Goal: Task Accomplishment & Management: Complete application form

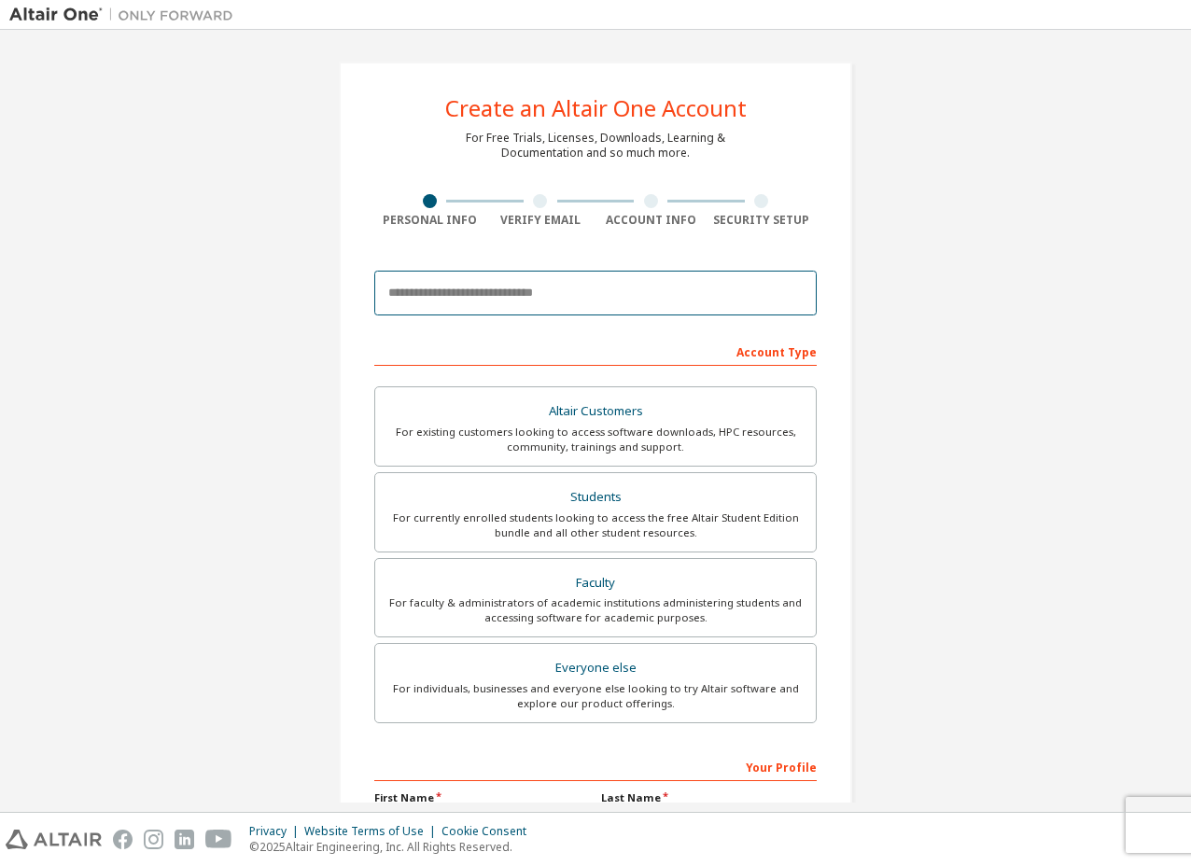
click at [552, 300] on input "email" at bounding box center [595, 293] width 442 height 45
type input "*"
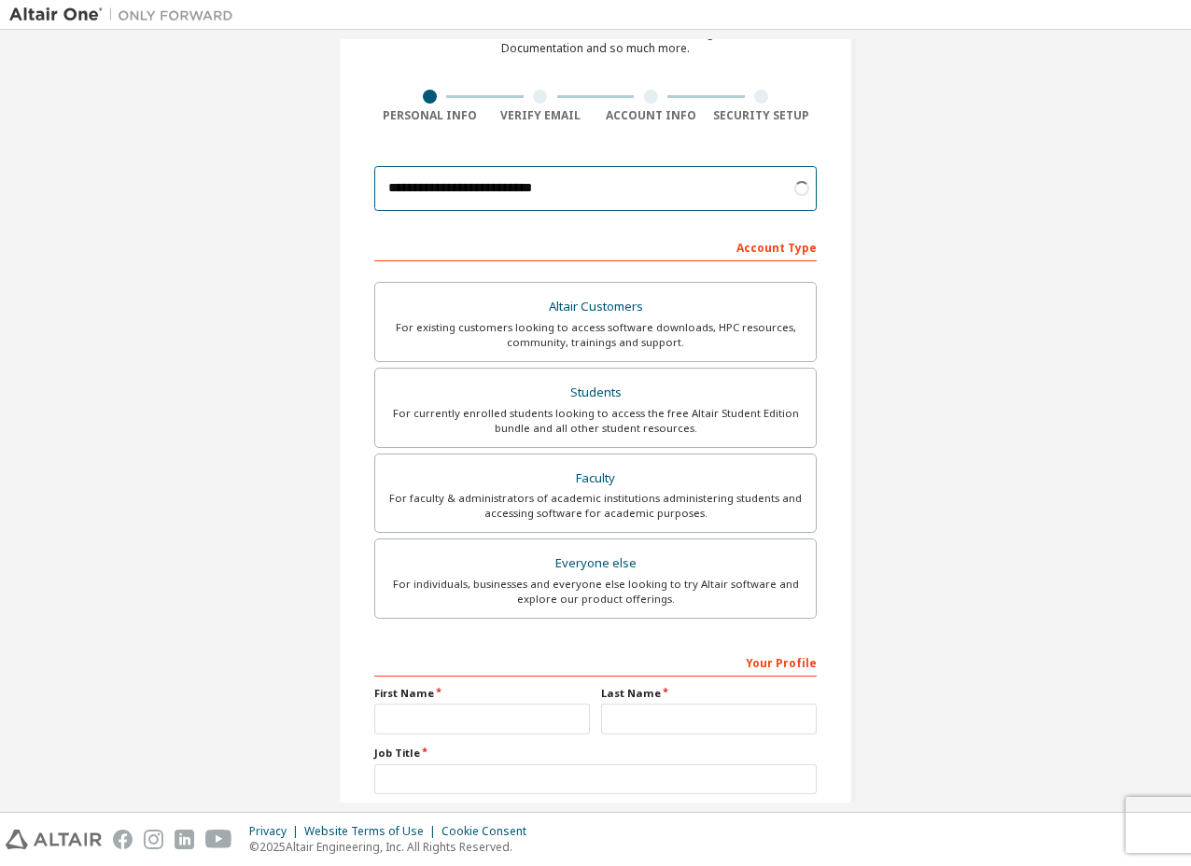
scroll to position [111, 0]
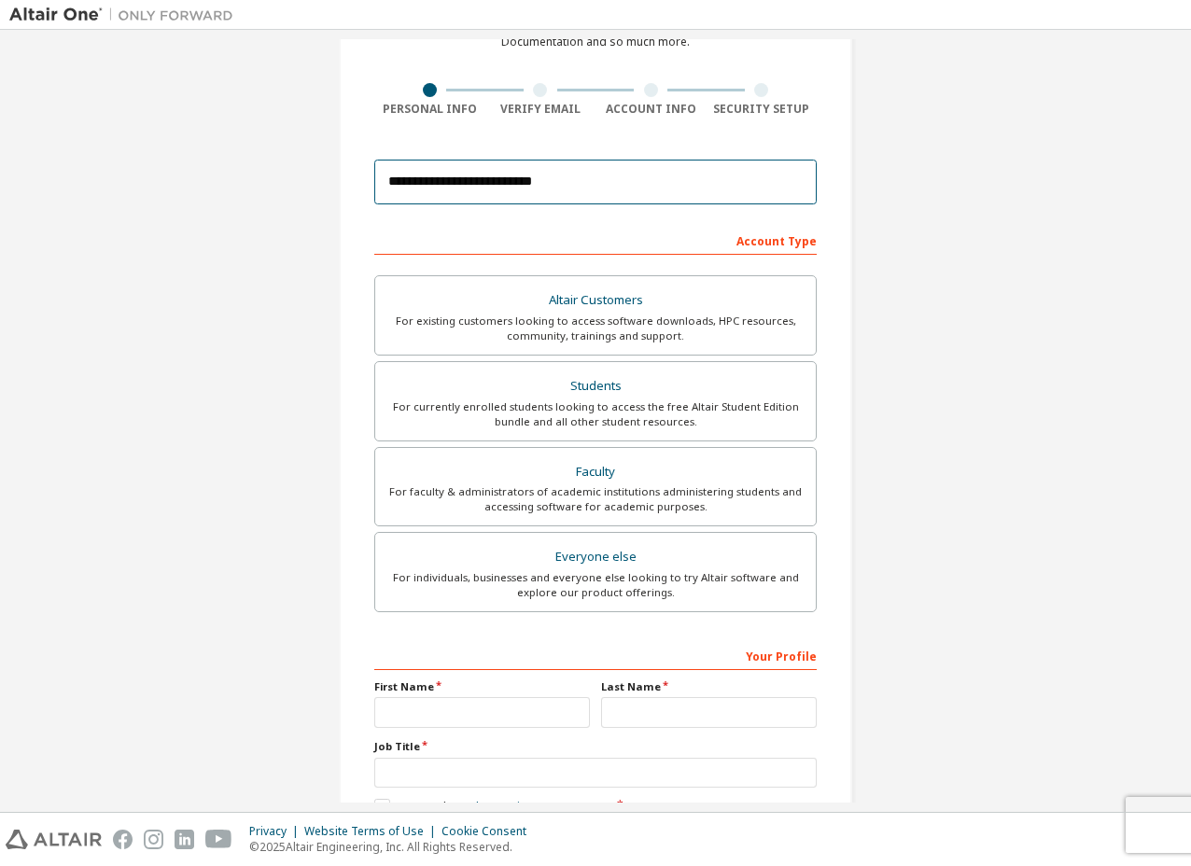
type input "**********"
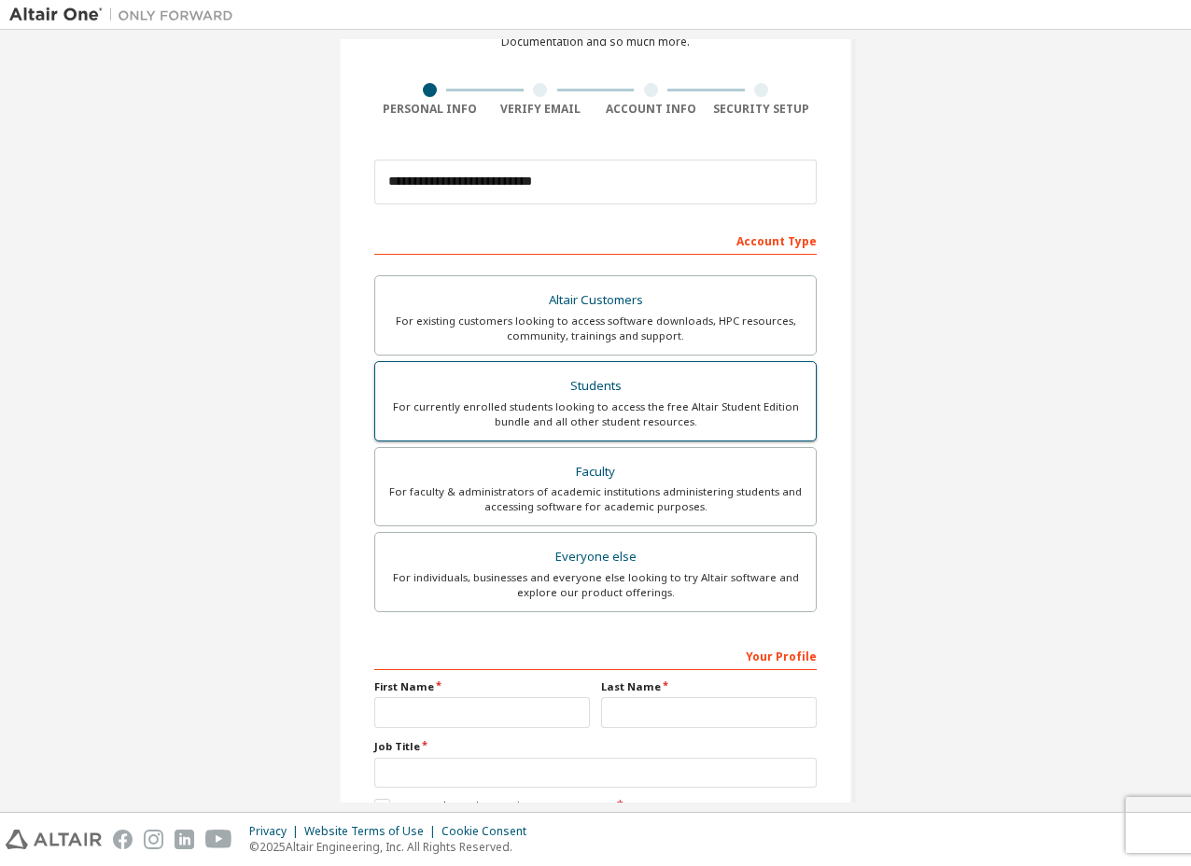
click at [719, 428] on label "Students For currently enrolled students looking to access the free Altair Stud…" at bounding box center [595, 401] width 442 height 80
click at [665, 377] on div "Students" at bounding box center [595, 386] width 418 height 26
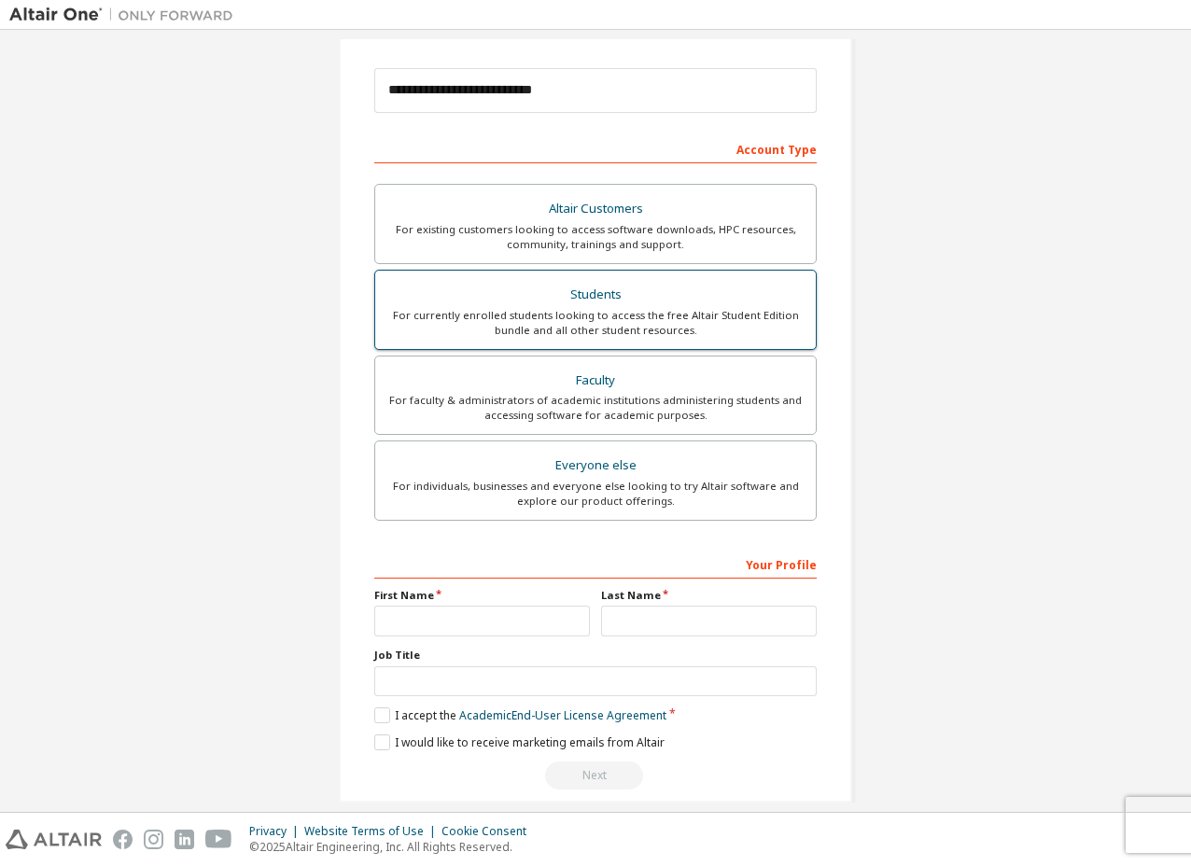
scroll to position [225, 0]
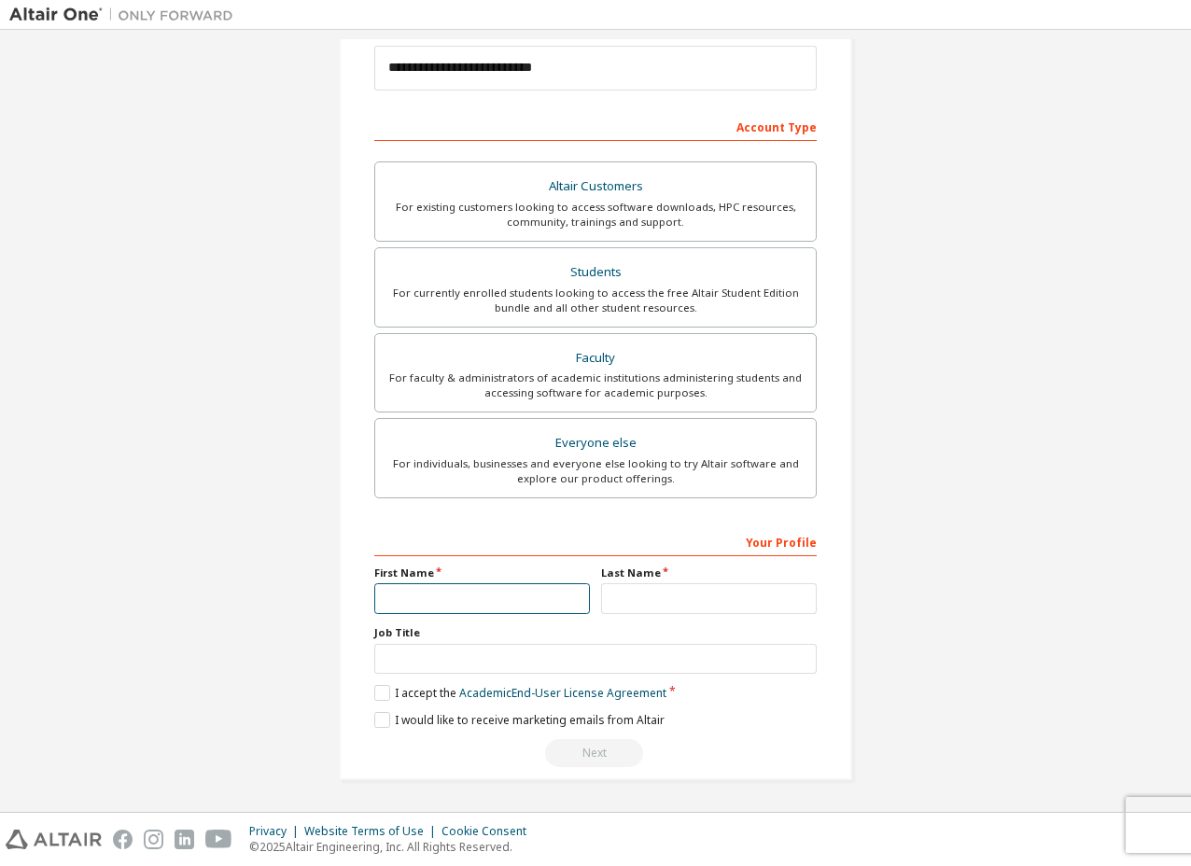
click at [477, 584] on input "text" at bounding box center [482, 598] width 216 height 31
type input "*"
type input "****"
click at [625, 603] on input "text" at bounding box center [709, 598] width 216 height 31
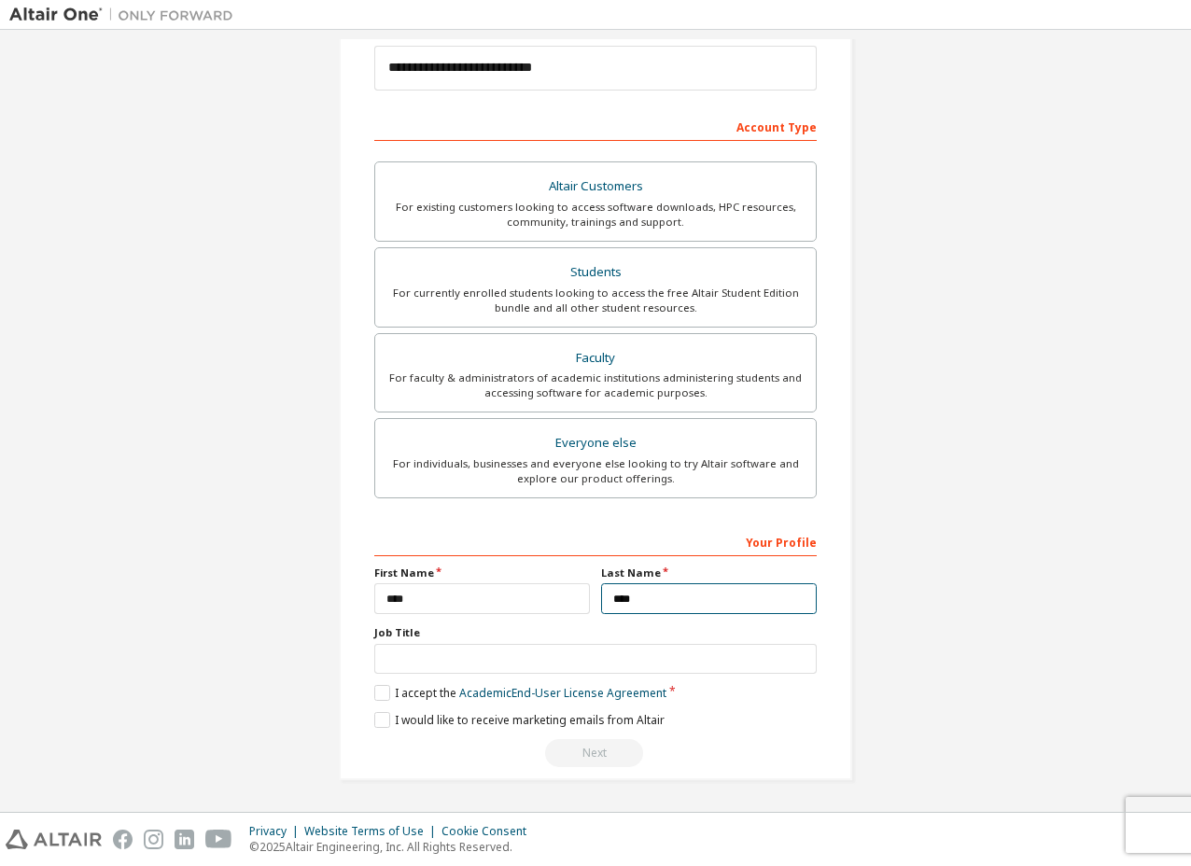
type input "****"
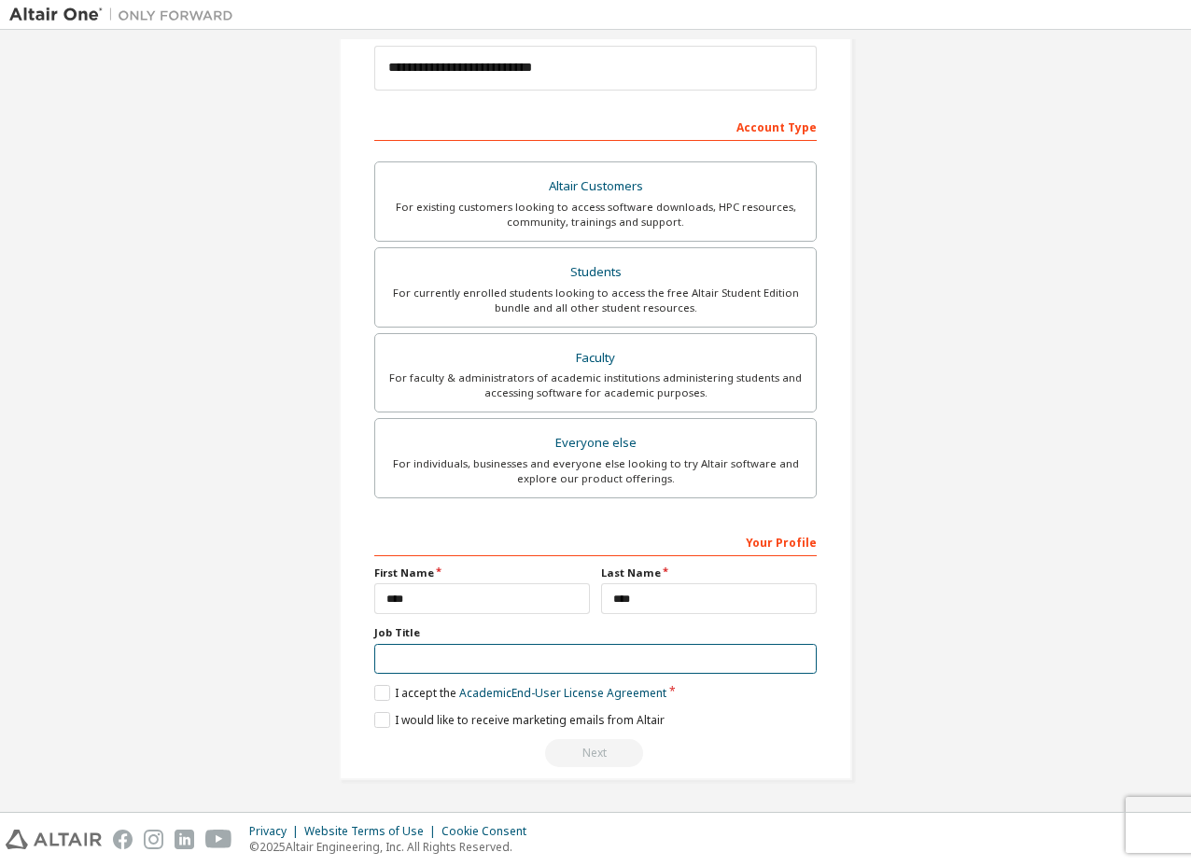
click at [484, 655] on input "text" at bounding box center [595, 659] width 442 height 31
click at [374, 694] on label "I accept the Academic End-User License Agreement" at bounding box center [520, 693] width 292 height 16
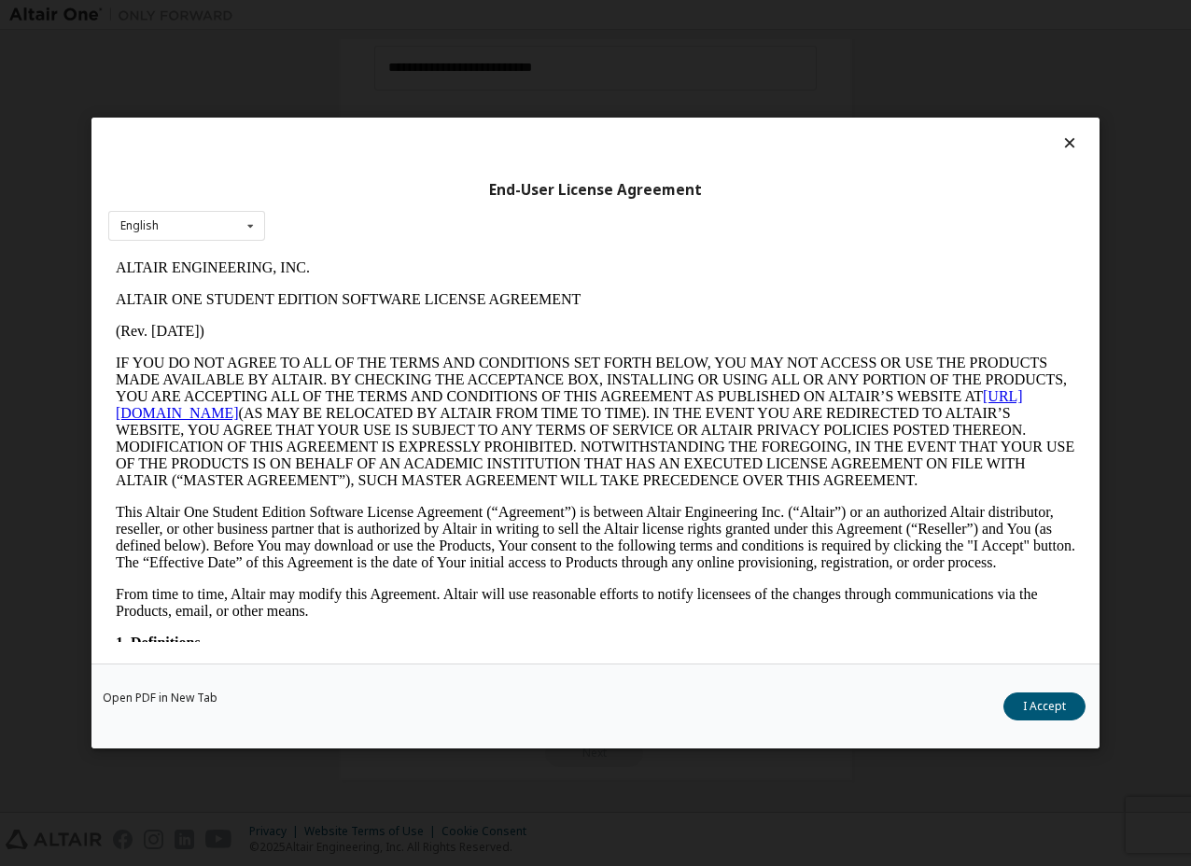
scroll to position [0, 0]
click at [1044, 701] on button "I Accept" at bounding box center [1045, 707] width 82 height 28
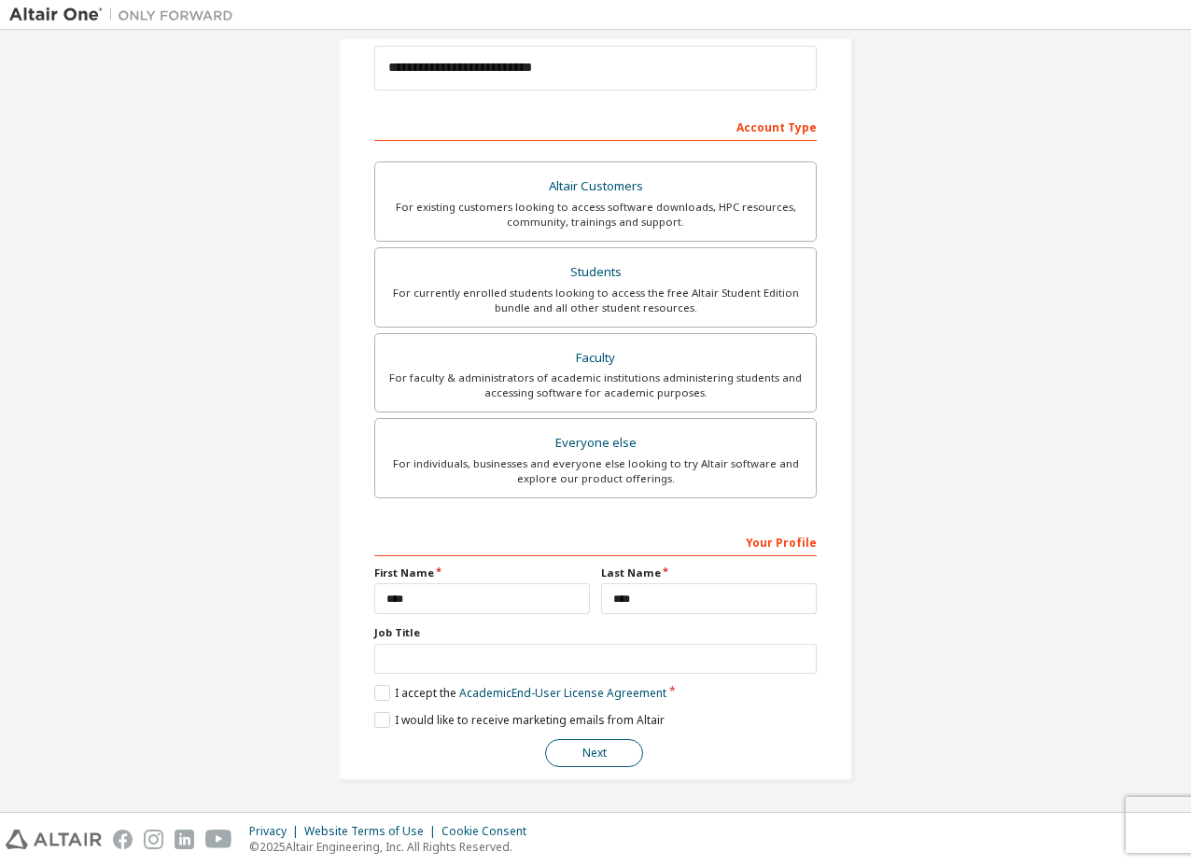
click at [565, 755] on button "Next" at bounding box center [594, 753] width 98 height 28
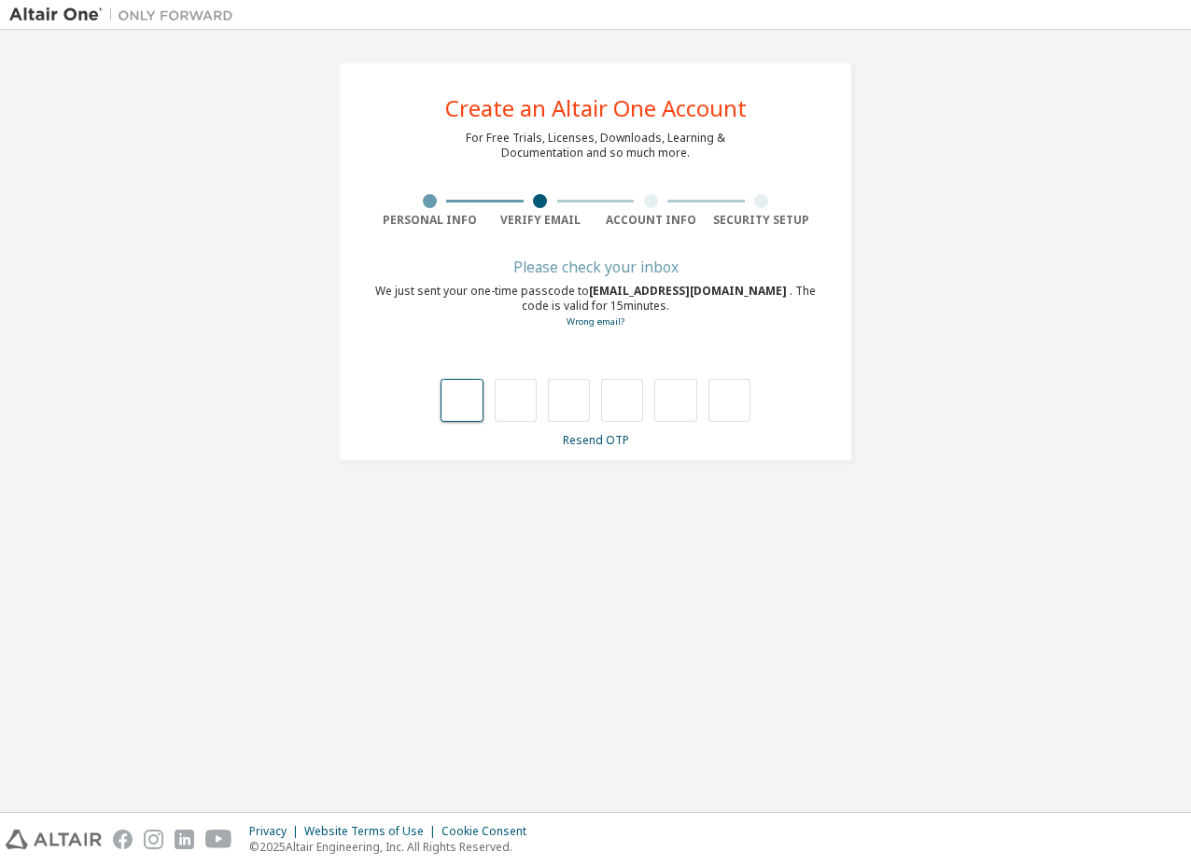
type input "*"
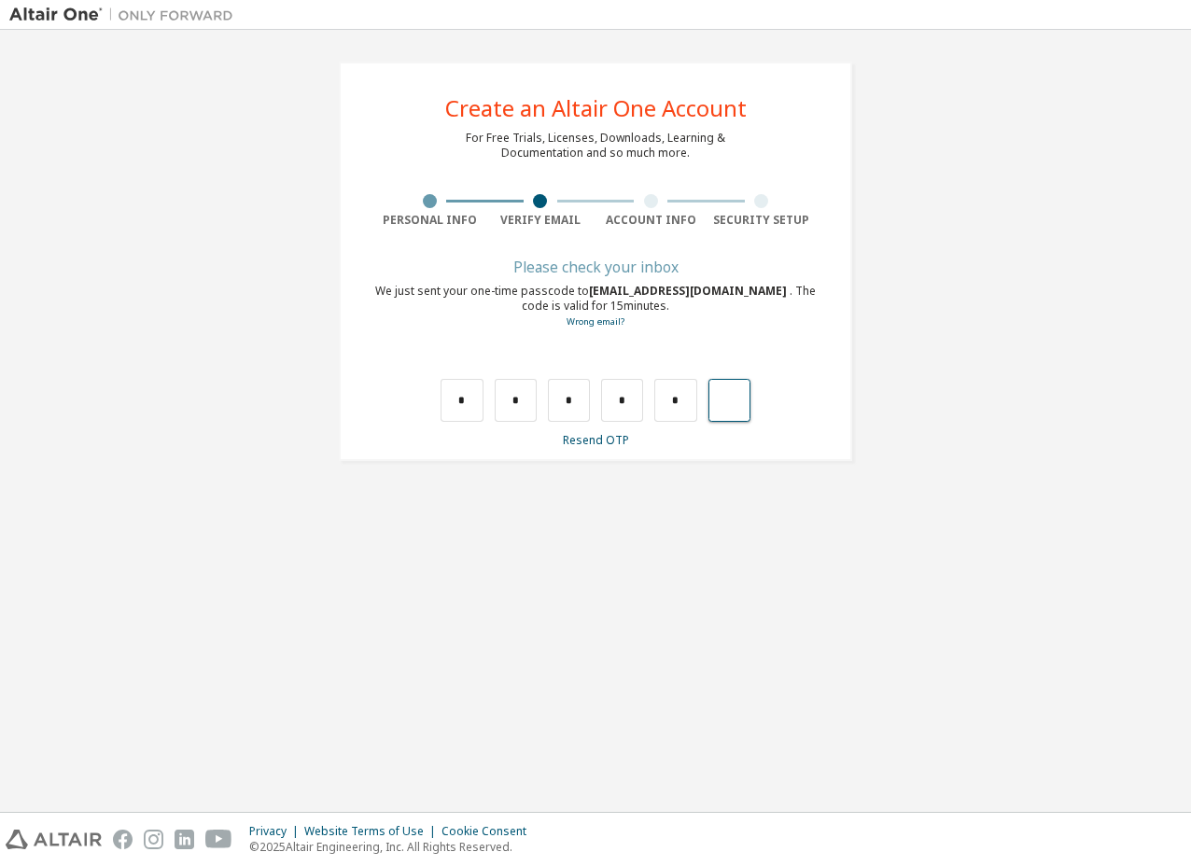
type input "*"
